Goal: Information Seeking & Learning: Find contact information

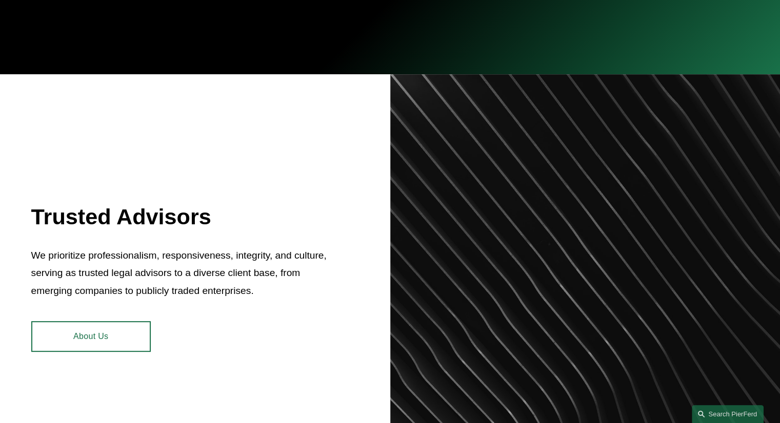
scroll to position [308, 0]
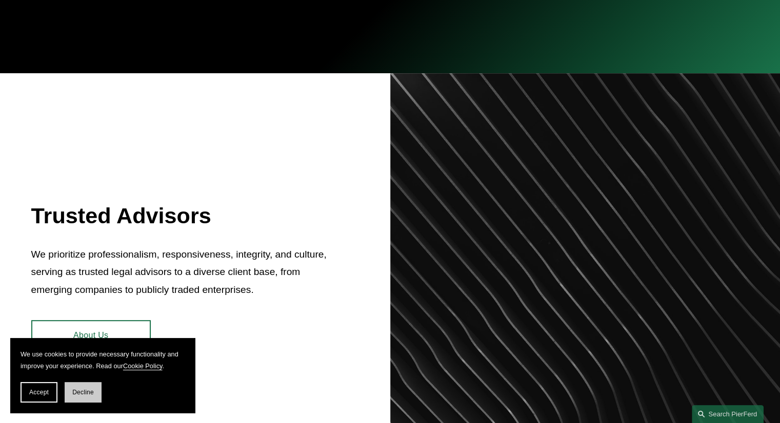
click at [75, 396] on button "Decline" at bounding box center [83, 392] width 37 height 21
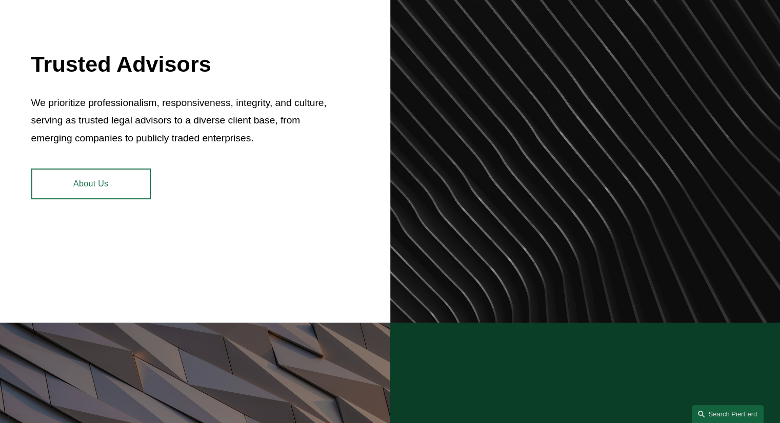
scroll to position [461, 0]
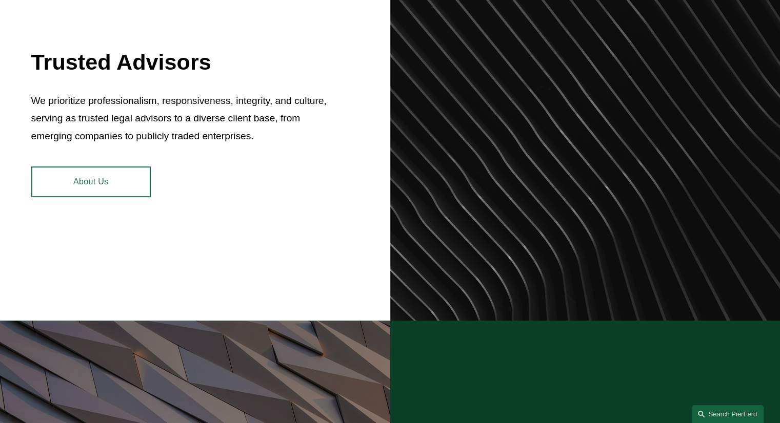
click at [94, 183] on link "About Us" at bounding box center [90, 182] width 119 height 31
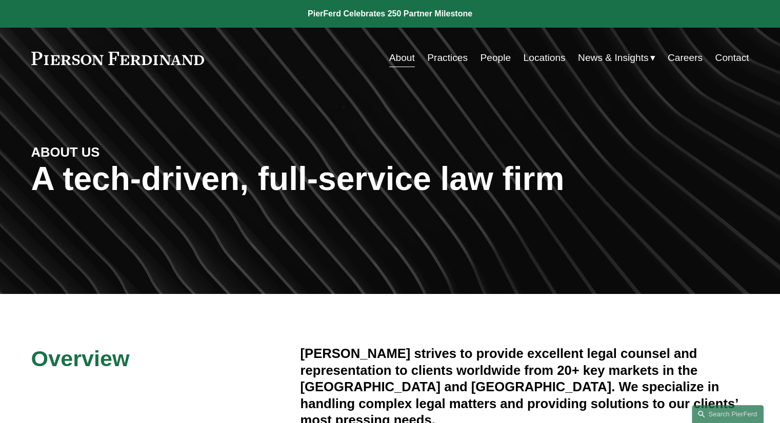
click at [500, 61] on link "People" at bounding box center [495, 57] width 31 height 19
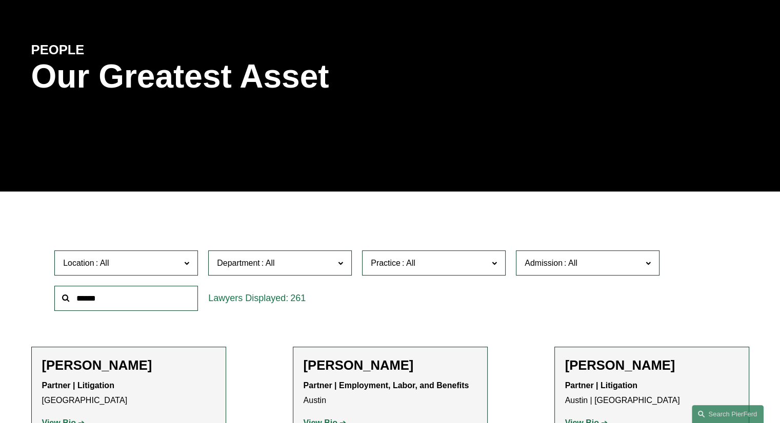
scroll to position [205, 0]
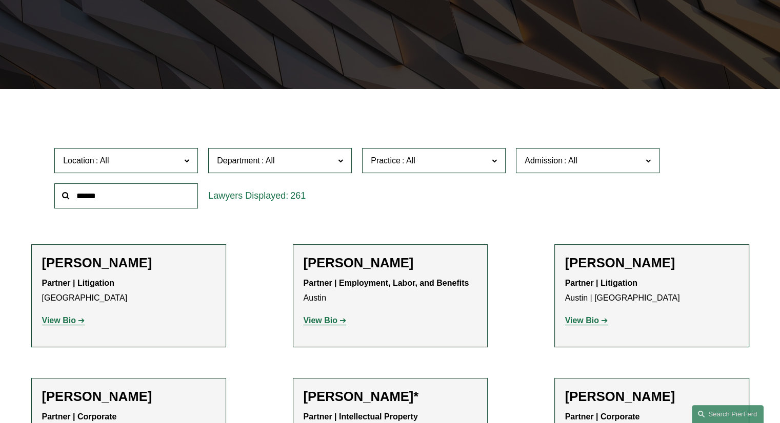
click at [181, 161] on label "Location" at bounding box center [126, 160] width 144 height 25
click at [0, 0] on link "Chicago" at bounding box center [0, 0] width 0 height 0
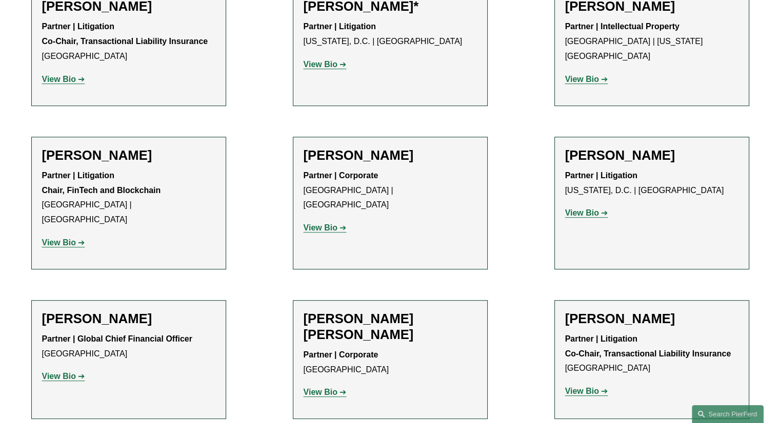
scroll to position [596, 0]
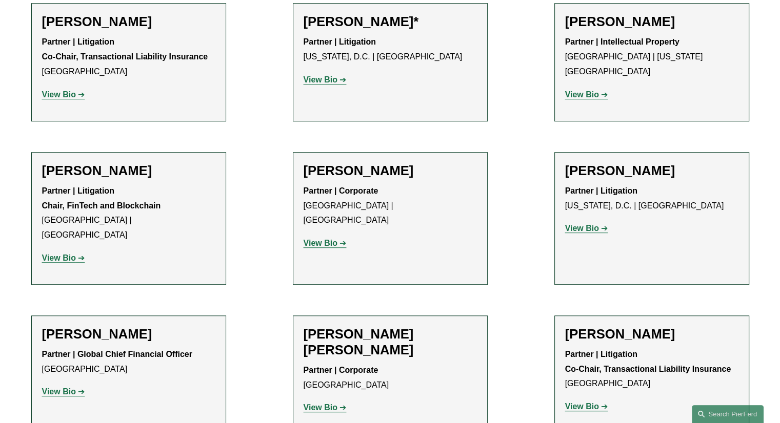
click at [324, 239] on strong "View Bio" at bounding box center [320, 243] width 34 height 9
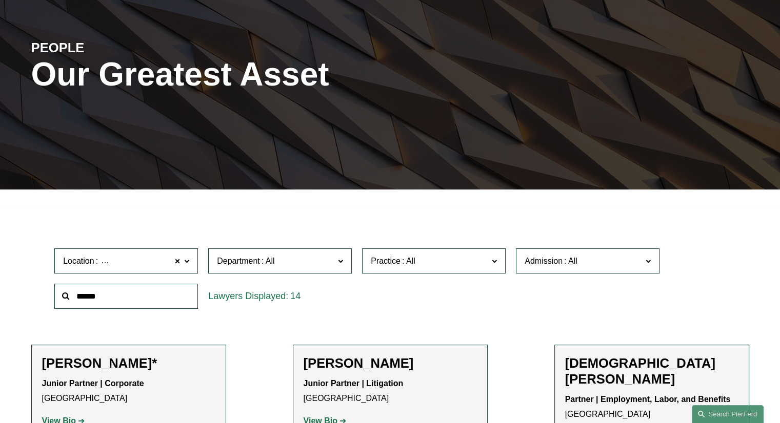
scroll to position [84, 0]
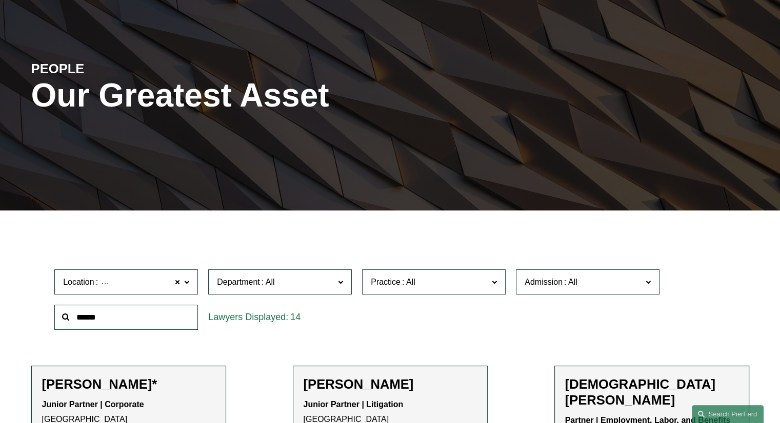
click at [339, 283] on span at bounding box center [340, 281] width 5 height 13
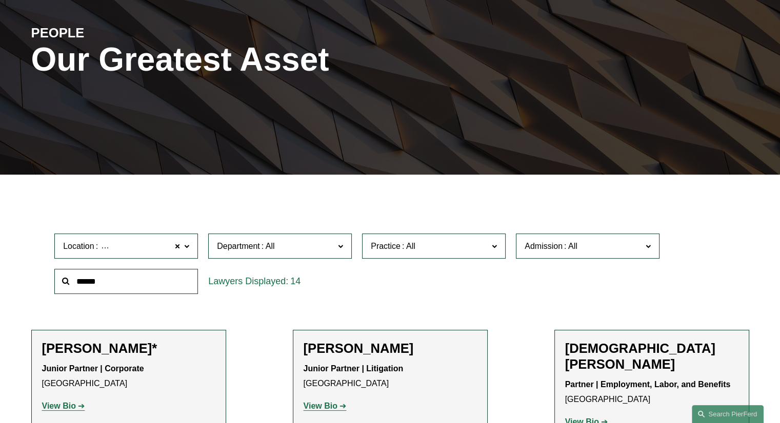
scroll to position [135, 0]
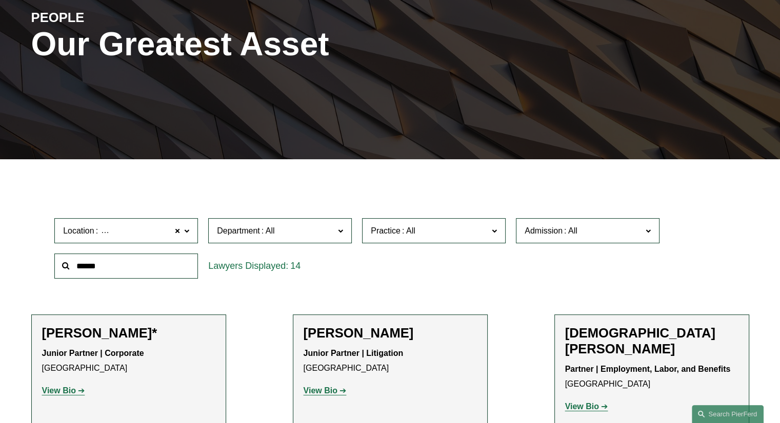
click at [494, 230] on span at bounding box center [494, 230] width 5 height 13
click at [0, 0] on link "Banking and Financial Services" at bounding box center [0, 0] width 0 height 0
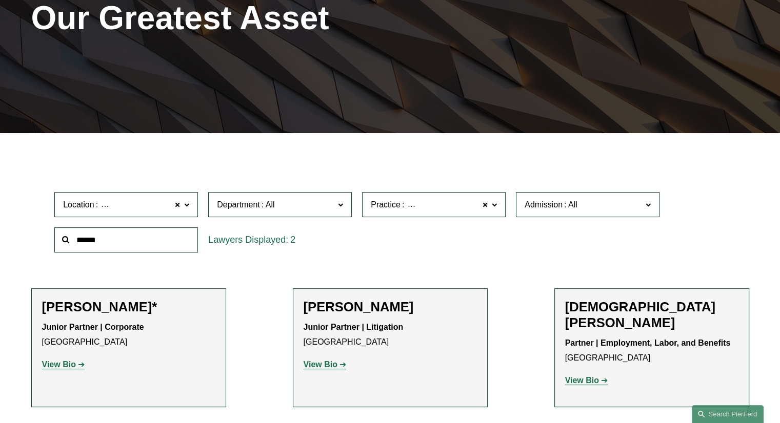
scroll to position [190, 0]
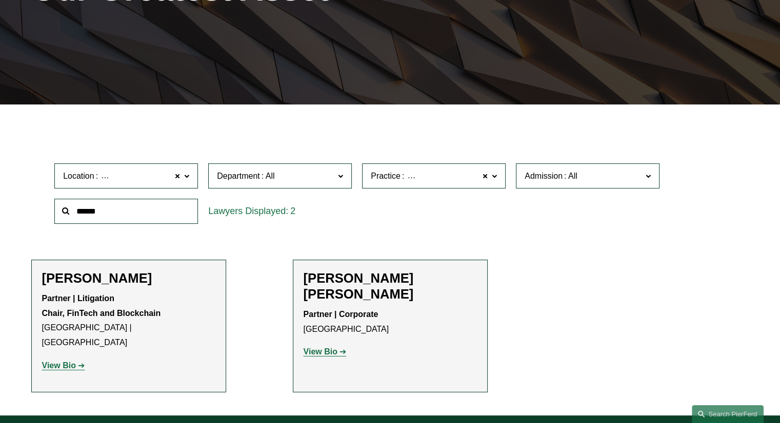
click at [109, 206] on input "text" at bounding box center [126, 211] width 144 height 25
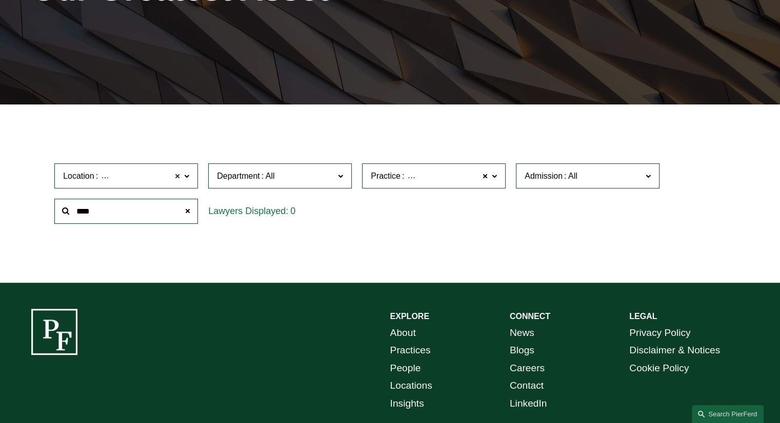
type input "****"
click at [176, 175] on span at bounding box center [177, 176] width 6 height 13
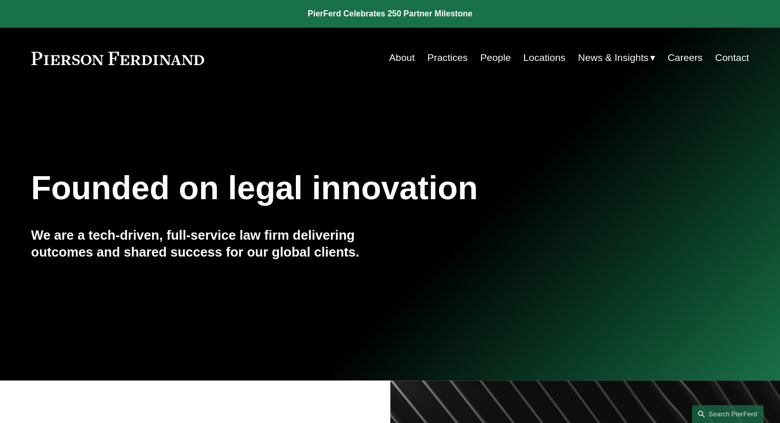
click at [489, 59] on link "People" at bounding box center [495, 57] width 31 height 19
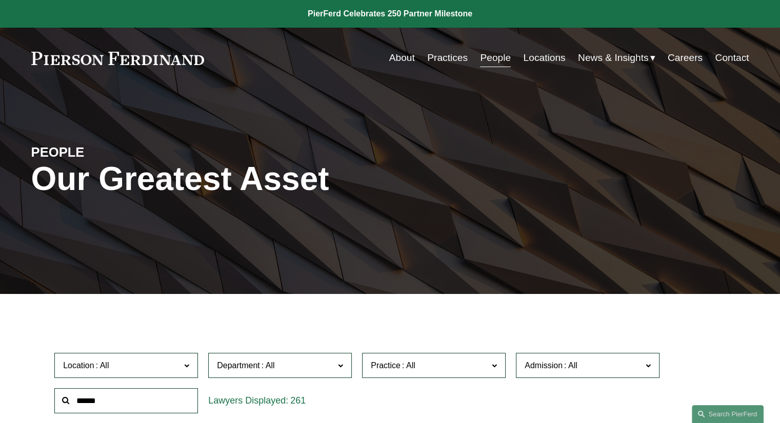
scroll to position [51, 0]
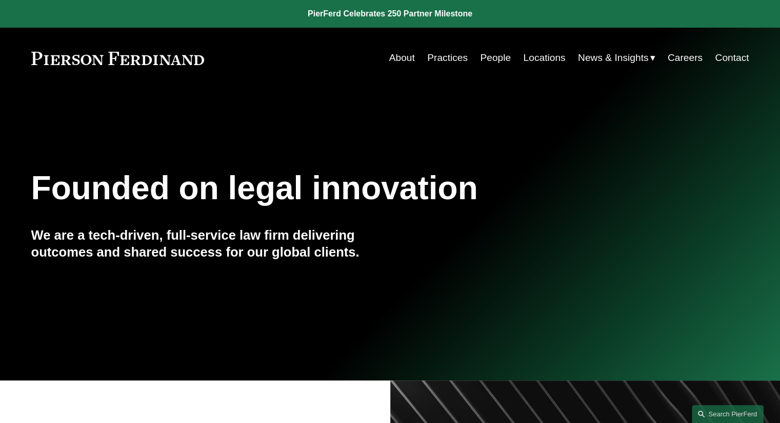
click at [490, 57] on link "People" at bounding box center [495, 57] width 31 height 19
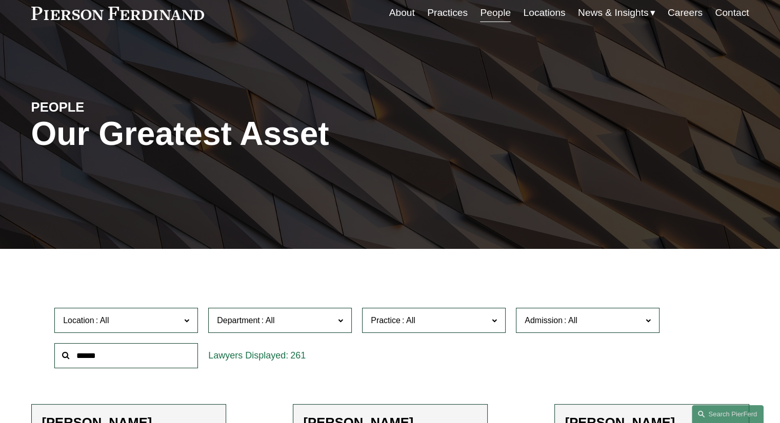
scroll to position [103, 0]
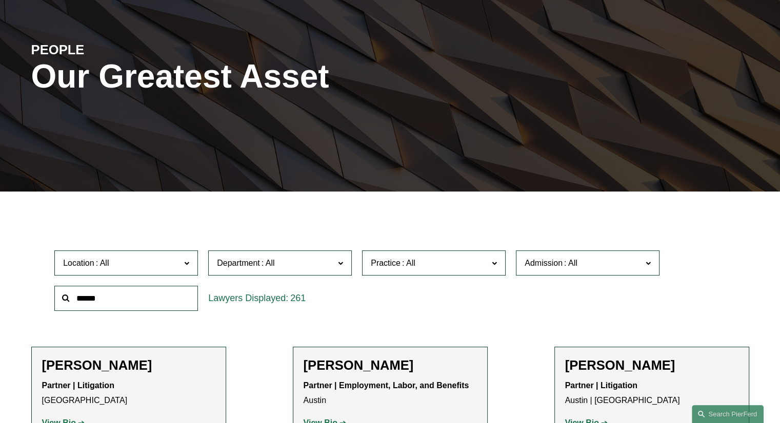
click at [85, 298] on input "text" at bounding box center [126, 298] width 144 height 25
paste input "**********"
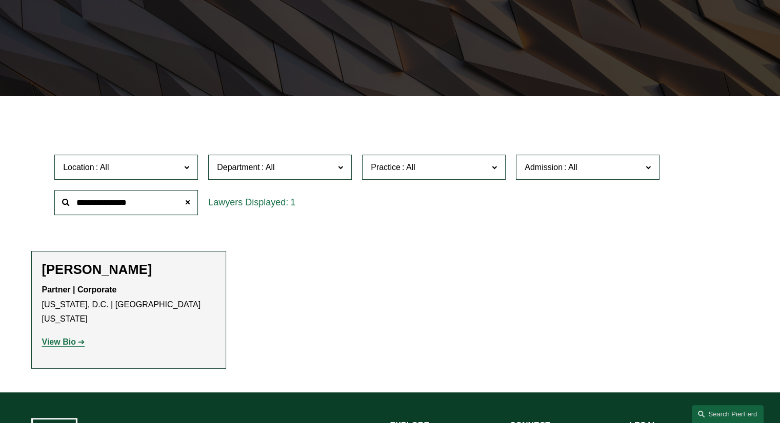
scroll to position [205, 0]
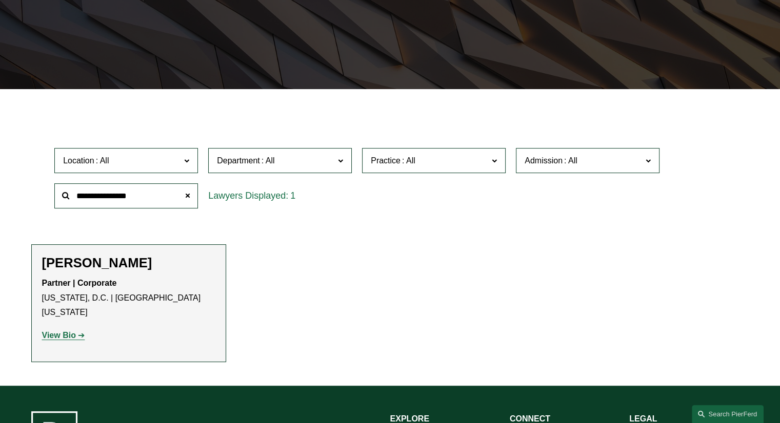
type input "**********"
click at [62, 331] on strong "View Bio" at bounding box center [59, 335] width 34 height 9
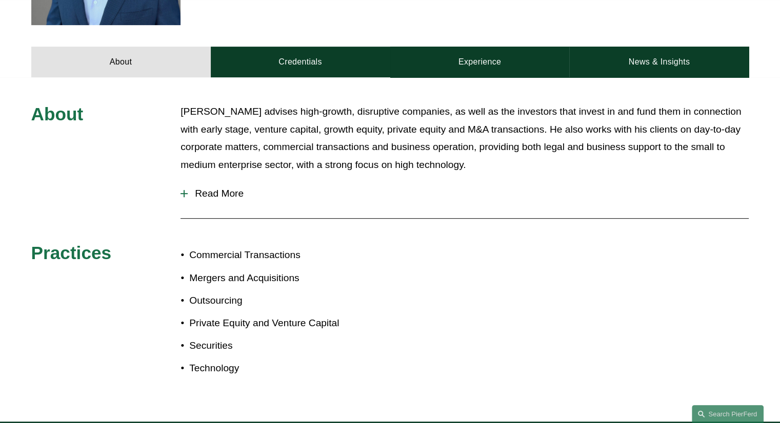
scroll to position [267, 0]
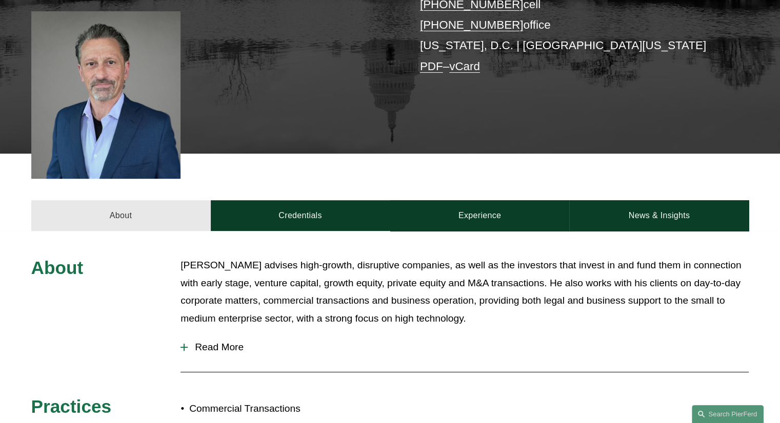
click at [119, 200] on link "About" at bounding box center [120, 215] width 179 height 31
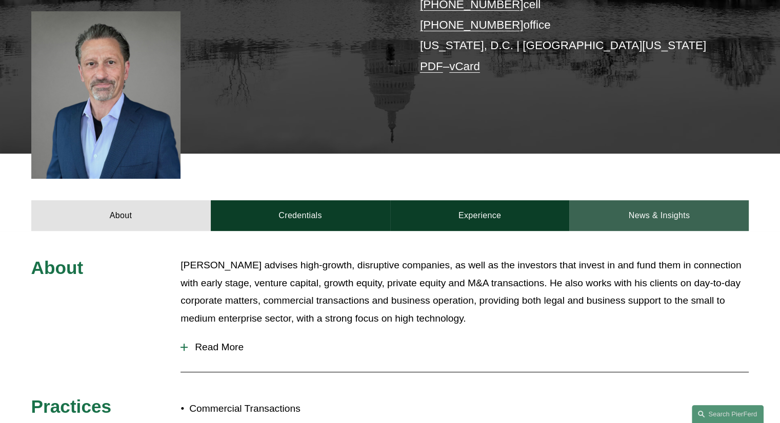
click at [634, 200] on link "News & Insights" at bounding box center [658, 215] width 179 height 31
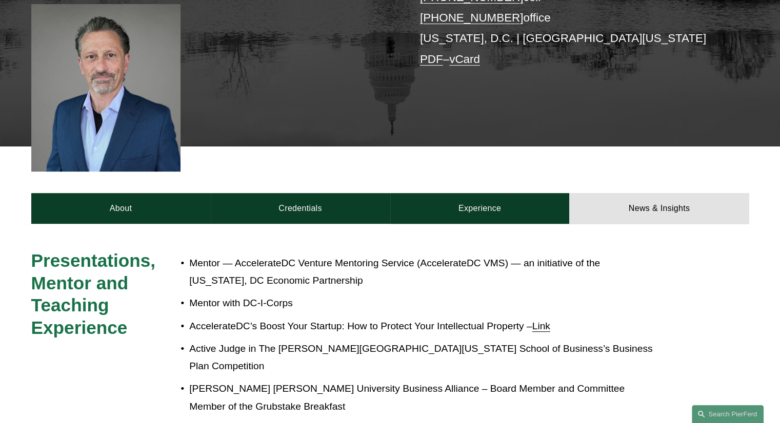
scroll to position [308, 0]
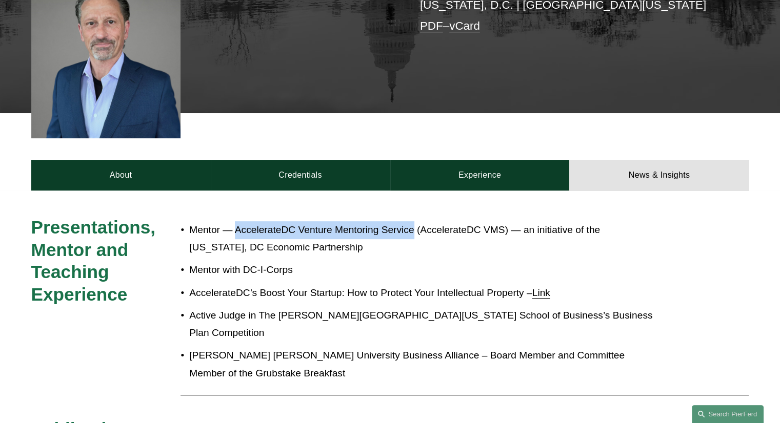
drag, startPoint x: 236, startPoint y: 216, endPoint x: 412, endPoint y: 216, distance: 176.4
click at [412, 221] on p "Mentor — AccelerateDC Venture Mentoring Service (AccelerateDC VMS) — an initiat…" at bounding box center [424, 238] width 470 height 35
copy p "AccelerateDC Venture Mentoring Service"
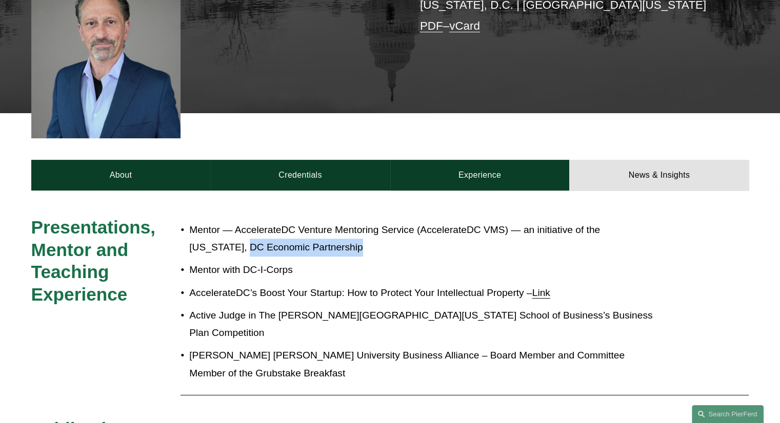
drag, startPoint x: 190, startPoint y: 232, endPoint x: 303, endPoint y: 229, distance: 113.3
click at [303, 229] on p "Mentor — AccelerateDC Venture Mentoring Service (AccelerateDC VMS) — an initiat…" at bounding box center [424, 238] width 470 height 35
copy p "DC Economic Partnership"
